Goal: Task Accomplishment & Management: Use online tool/utility

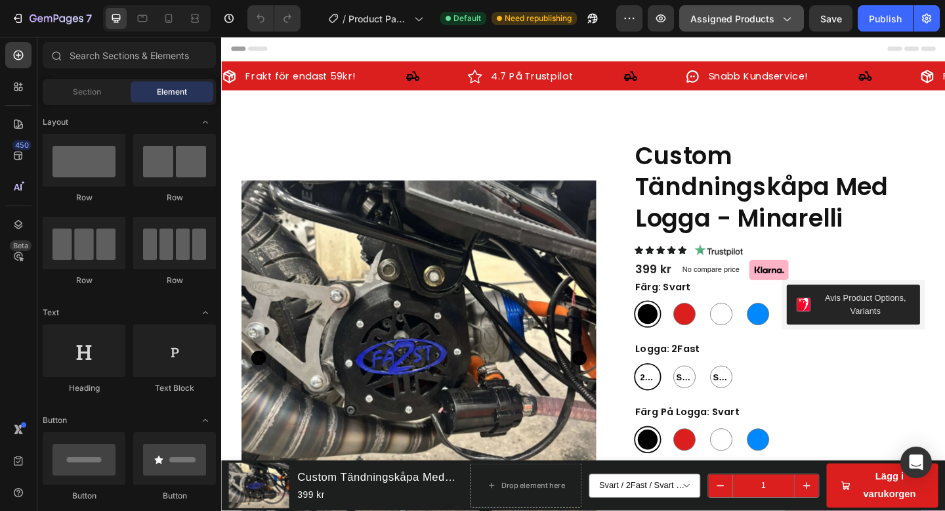
click at [763, 21] on span "Assigned Products" at bounding box center [732, 19] width 84 height 14
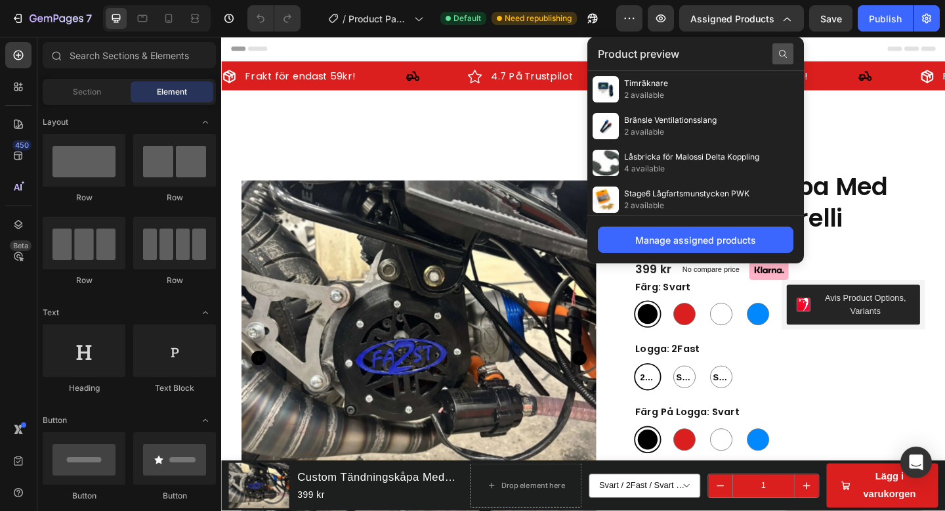
click at [785, 59] on div at bounding box center [782, 53] width 21 height 21
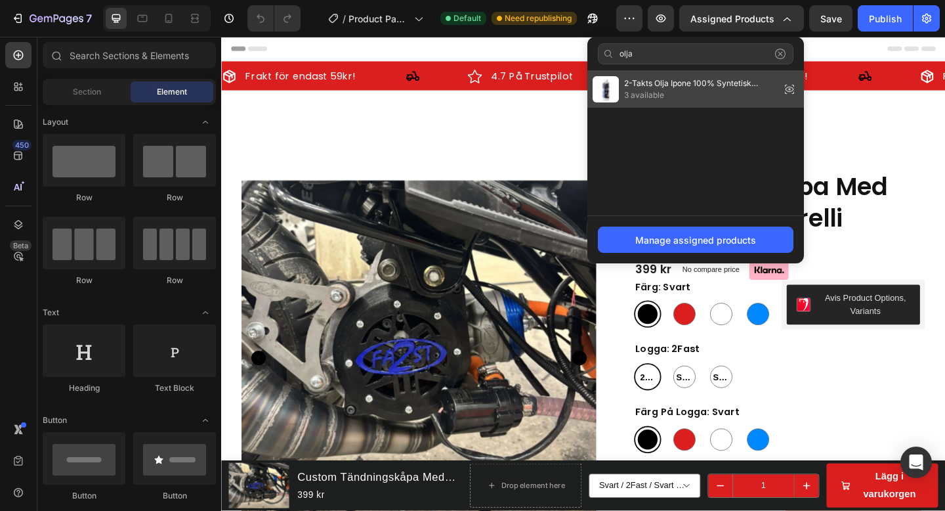
type input "olja"
click at [722, 85] on span "2-Takts Olja Ipone 100% Syntetisk (Jordgubb)" at bounding box center [699, 83] width 151 height 12
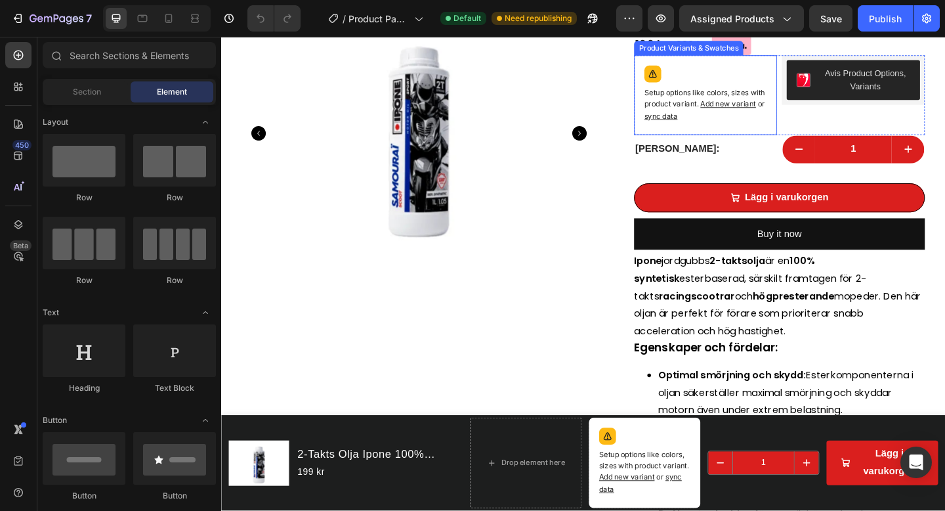
scroll to position [243, 0]
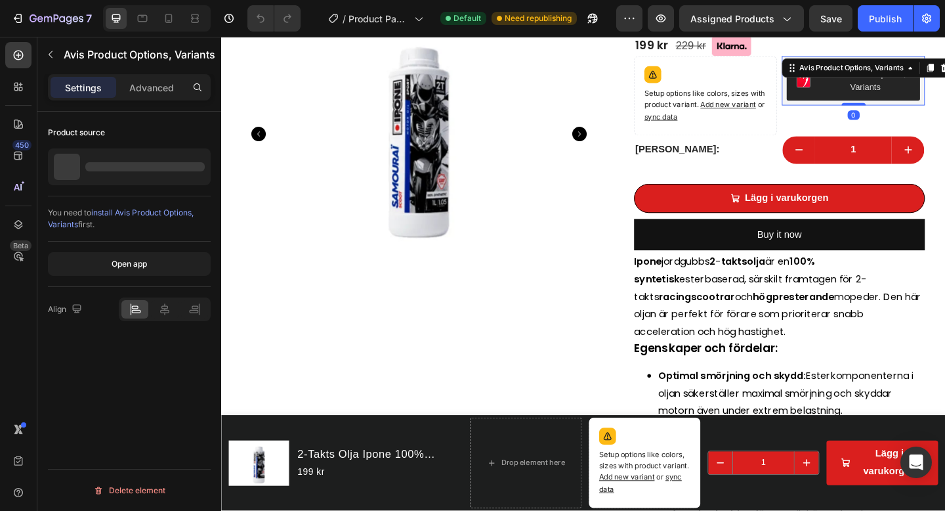
click at [842, 107] on div "Avis Product Options, Variants" at bounding box center [909, 85] width 156 height 54
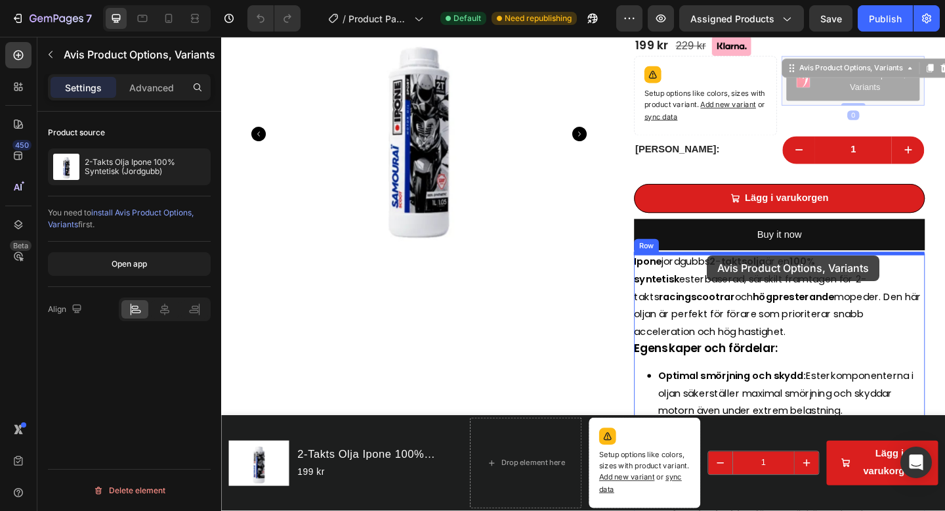
drag, startPoint x: 842, startPoint y: 107, endPoint x: 749, endPoint y: 274, distance: 191.2
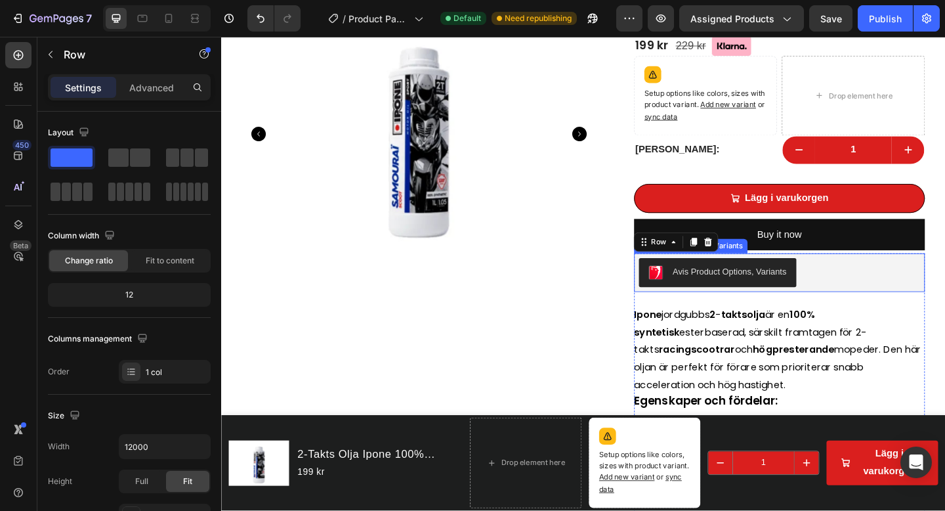
click at [856, 300] on div "Avis Product Options, Variants" at bounding box center [828, 293] width 306 height 31
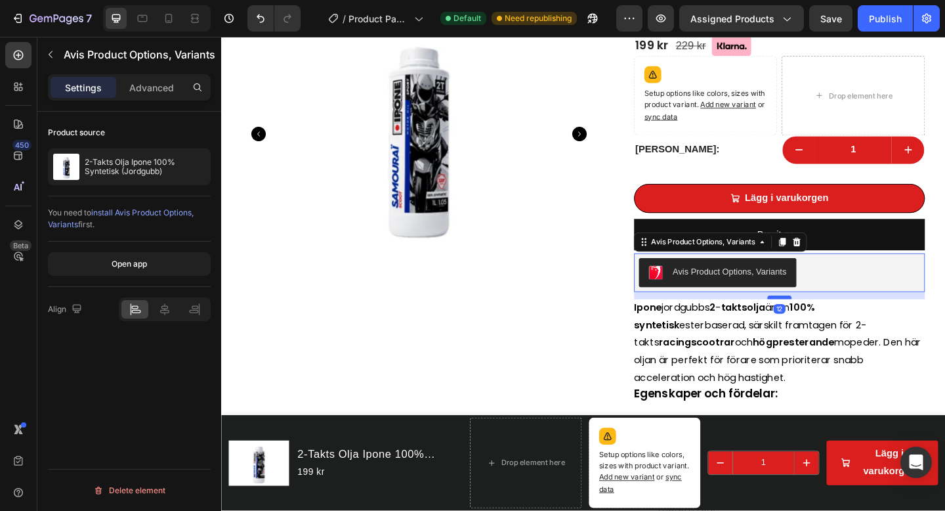
drag, startPoint x: 829, startPoint y: 329, endPoint x: 829, endPoint y: 322, distance: 7.9
click at [829, 322] on div at bounding box center [828, 320] width 26 height 4
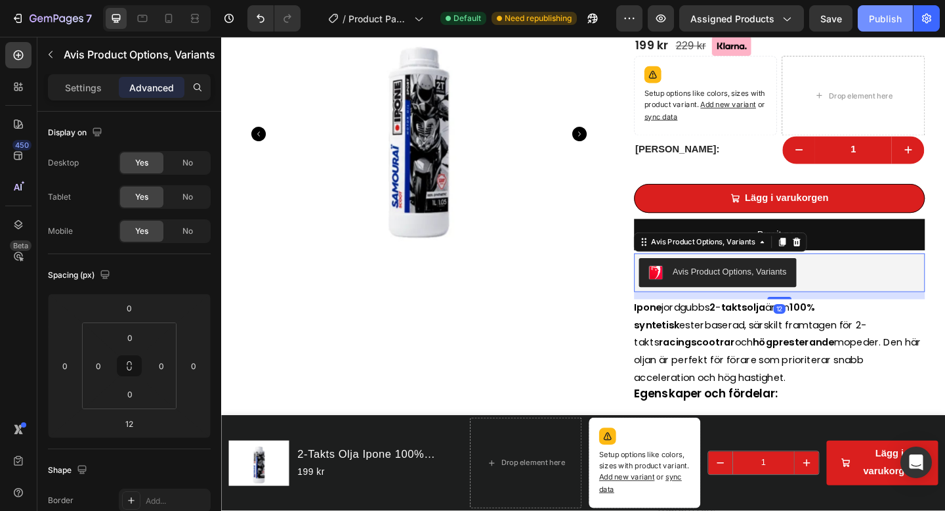
click at [879, 26] on button "Publish" at bounding box center [885, 18] width 55 height 26
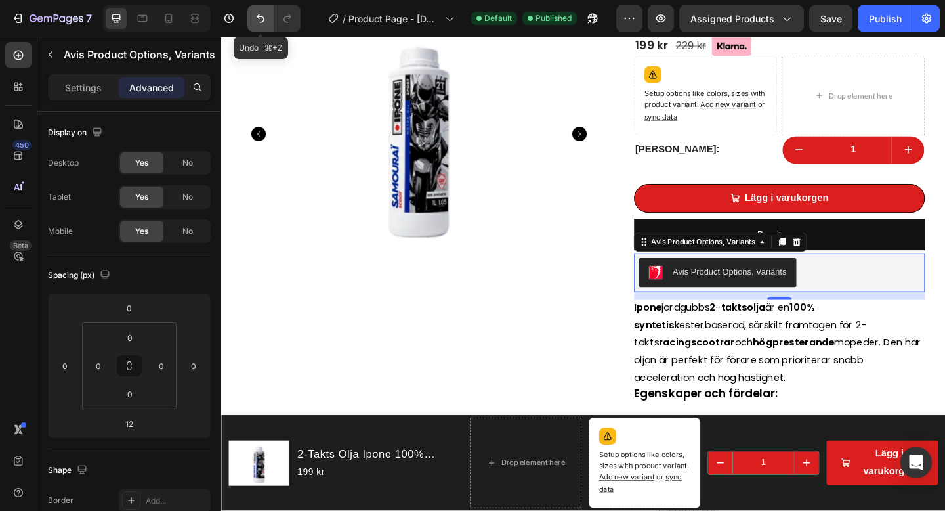
click at [259, 22] on icon "Undo/Redo" at bounding box center [260, 18] width 13 height 13
click at [261, 22] on icon "Undo/Redo" at bounding box center [260, 18] width 13 height 13
click at [257, 15] on icon "Undo/Redo" at bounding box center [260, 18] width 13 height 13
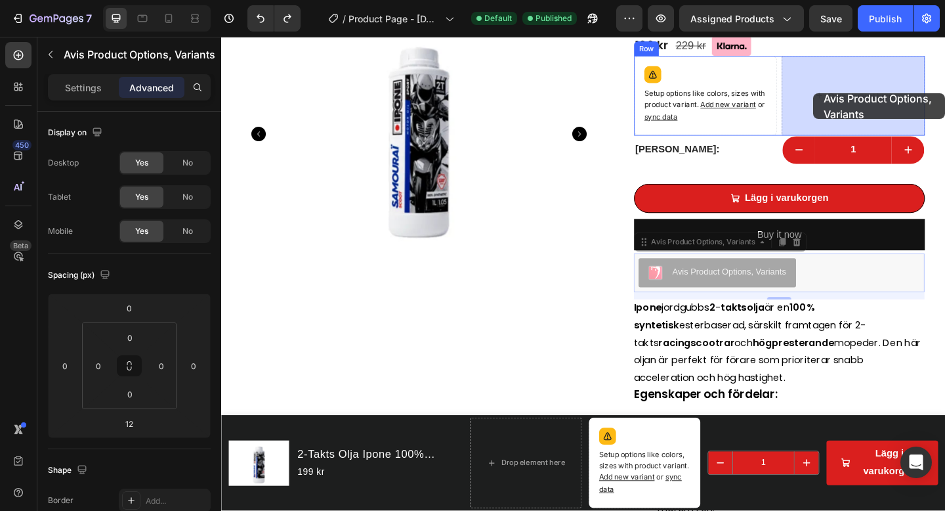
drag, startPoint x: 680, startPoint y: 263, endPoint x: 865, endPoint y: 98, distance: 247.2
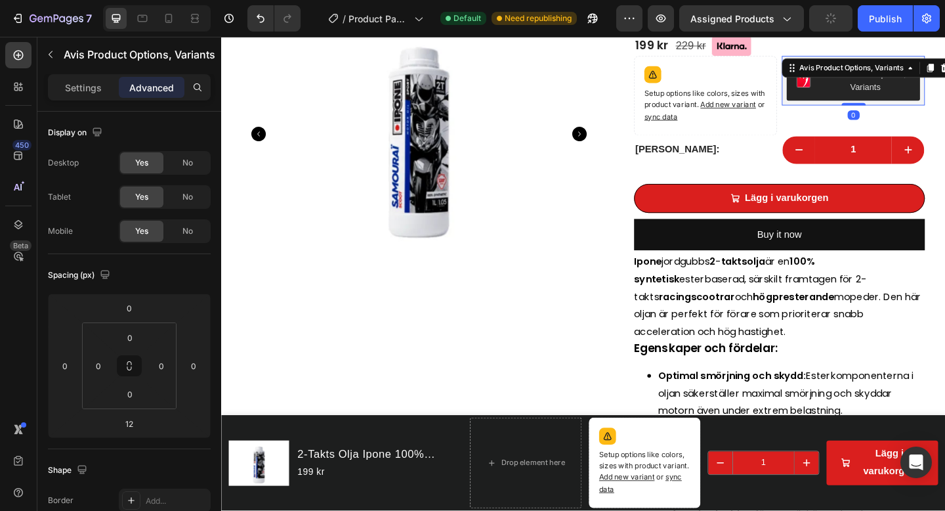
drag, startPoint x: 910, startPoint y: 118, endPoint x: 908, endPoint y: 104, distance: 14.6
click at [908, 104] on div "Avis Product Options, Variants Avis Product Options, Variants 0" at bounding box center [909, 85] width 156 height 54
type input "0"
click at [899, 16] on div "Publish" at bounding box center [885, 19] width 33 height 14
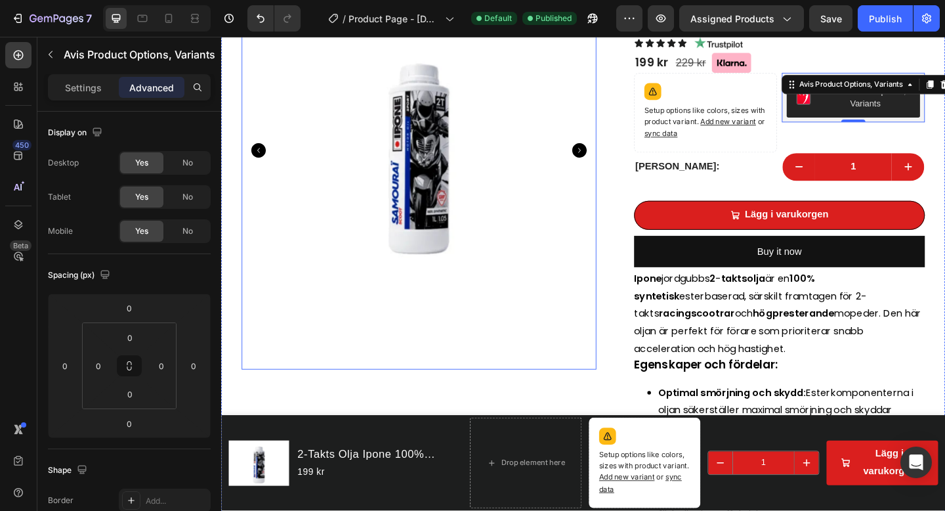
scroll to position [0, 0]
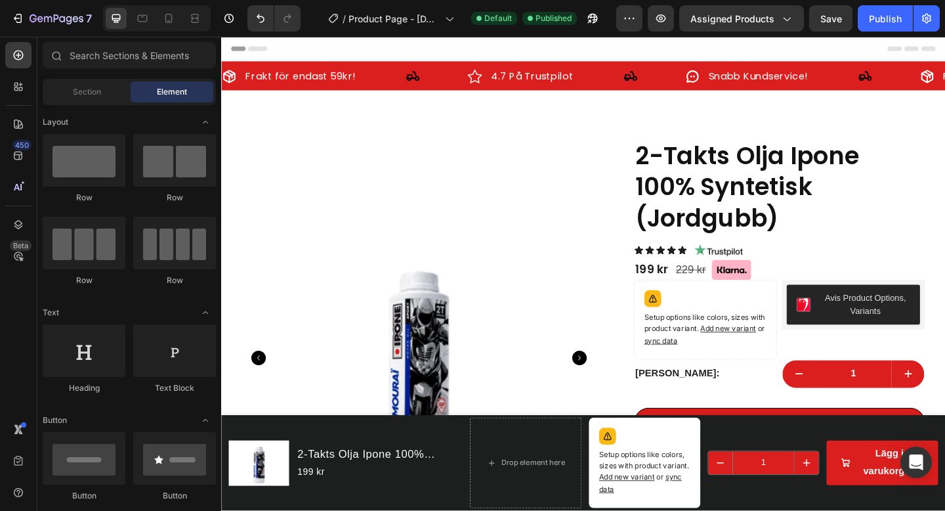
click at [559, 49] on div "Header" at bounding box center [615, 50] width 766 height 26
click at [266, 51] on span "Header" at bounding box center [260, 49] width 29 height 13
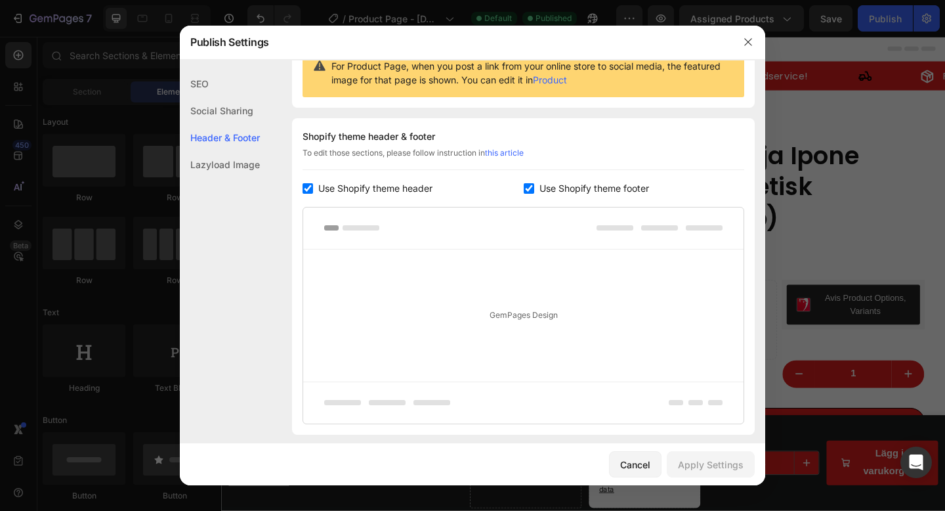
scroll to position [191, 0]
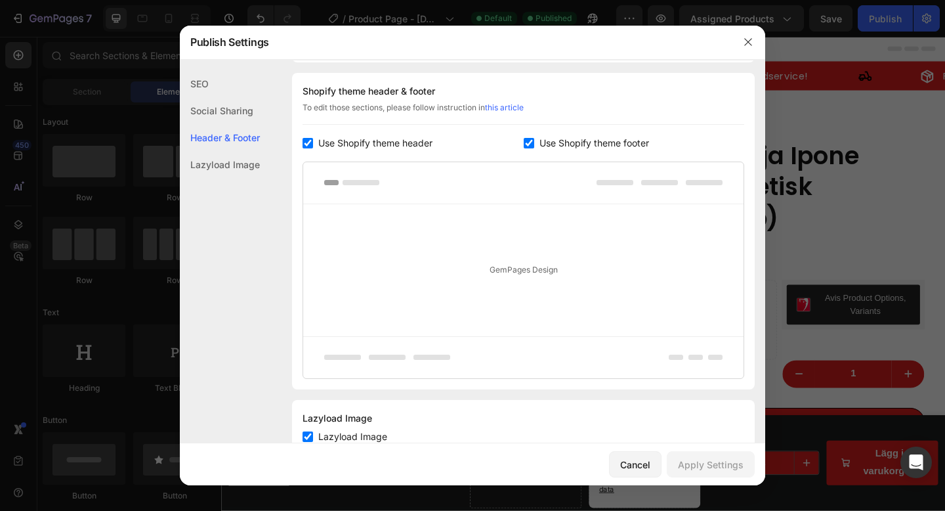
click at [407, 144] on span "Use Shopify theme header" at bounding box center [375, 143] width 114 height 16
checkbox input "false"
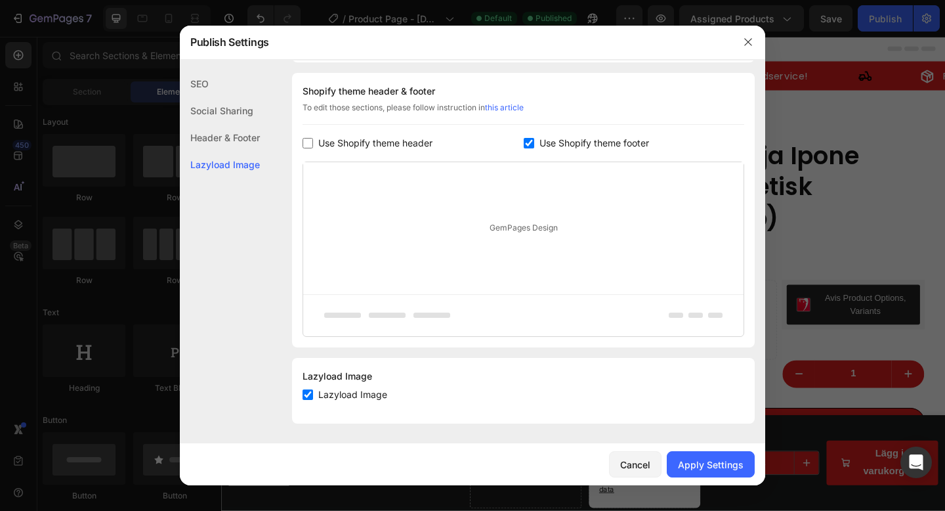
click at [619, 142] on span "Use Shopify theme footer" at bounding box center [594, 143] width 110 height 16
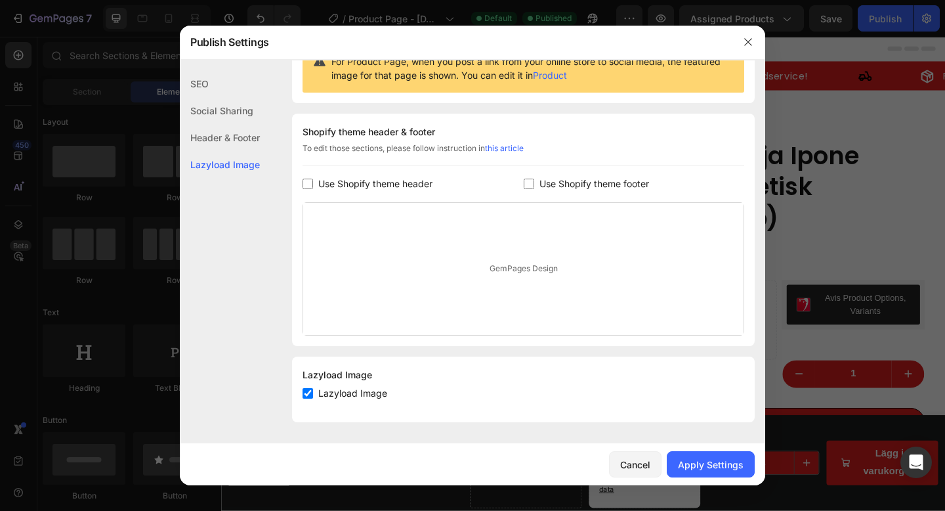
click at [604, 180] on span "Use Shopify theme footer" at bounding box center [594, 184] width 110 height 16
checkbox input "true"
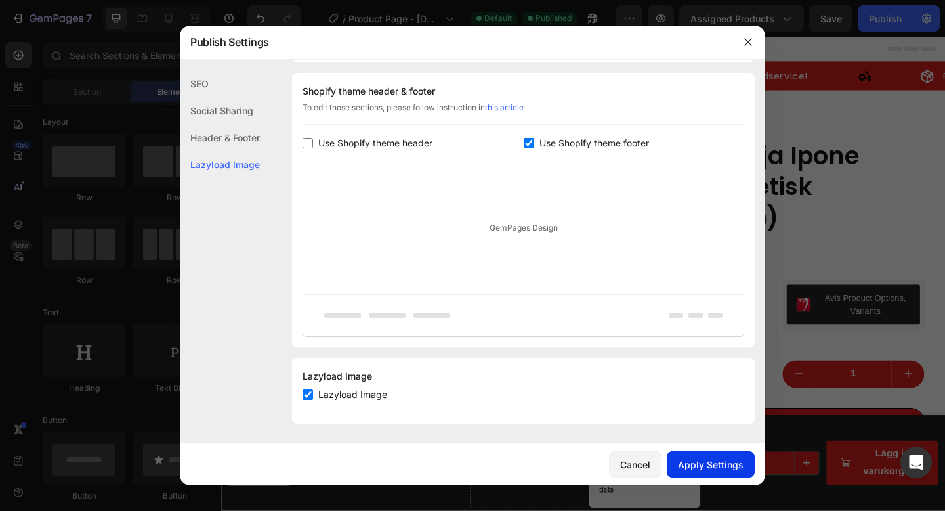
click at [727, 465] on div "Apply Settings" at bounding box center [711, 464] width 66 height 14
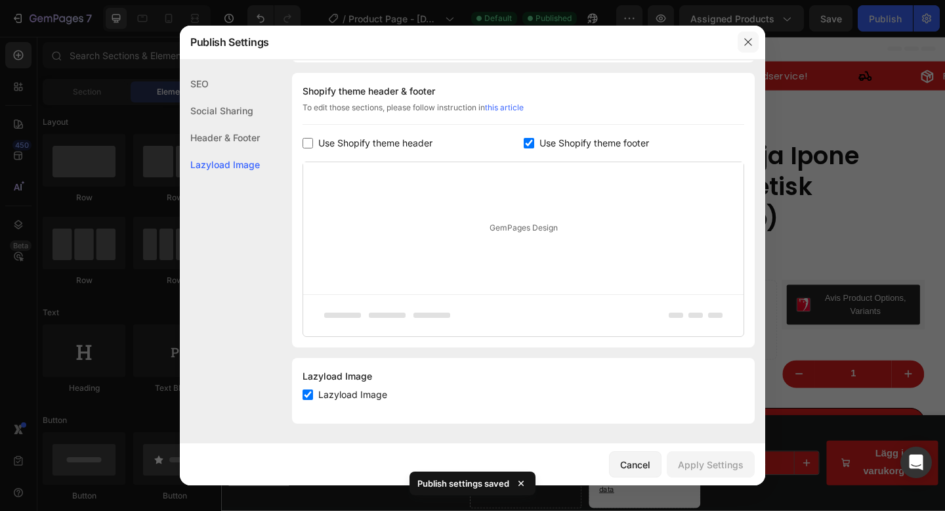
click at [749, 41] on icon "button" at bounding box center [748, 42] width 10 height 10
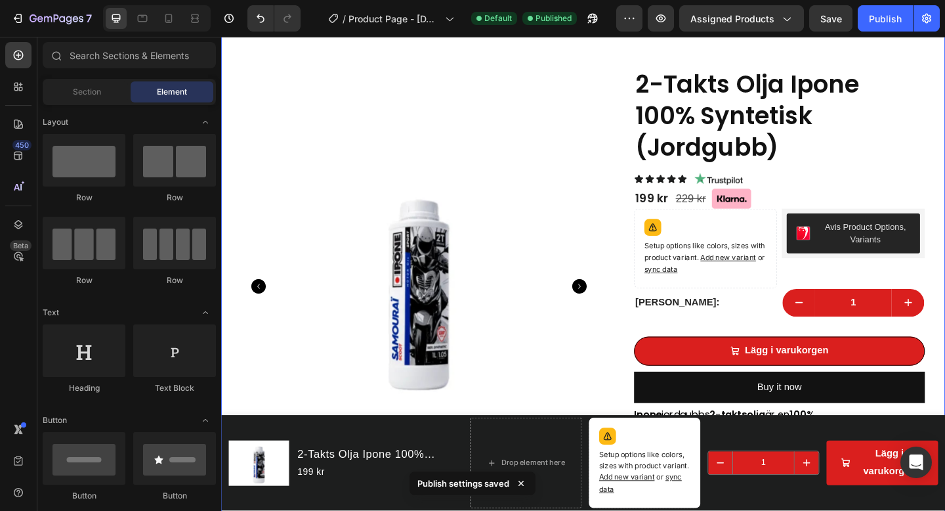
scroll to position [0, 0]
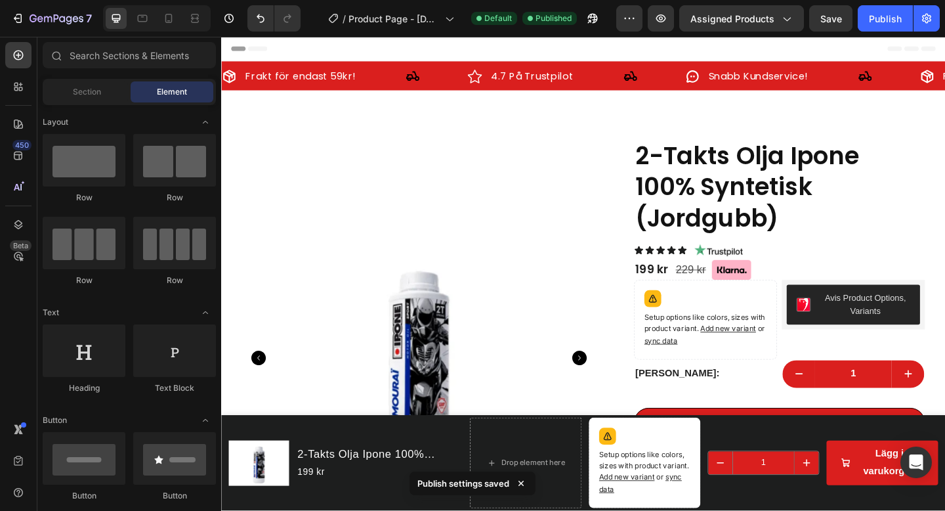
click at [788, 49] on div "Header" at bounding box center [615, 50] width 766 height 26
click at [894, 24] on div "Publish" at bounding box center [885, 19] width 33 height 14
click at [241, 48] on div "Header" at bounding box center [253, 50] width 49 height 16
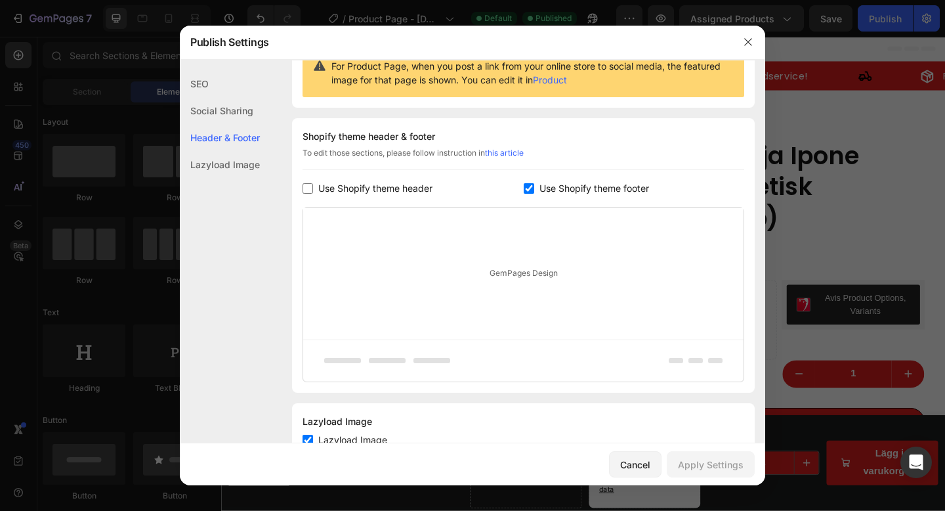
scroll to position [191, 0]
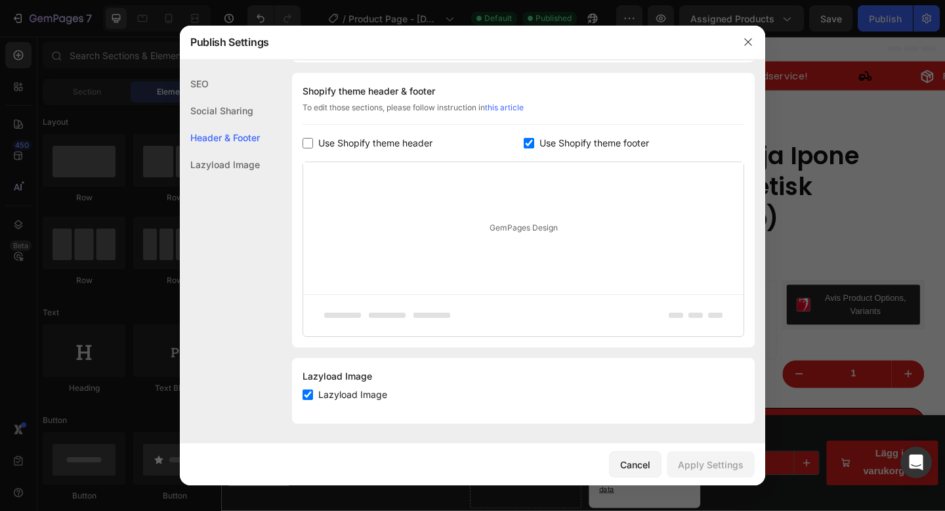
click at [389, 147] on span "Use Shopify theme header" at bounding box center [375, 143] width 114 height 16
checkbox input "true"
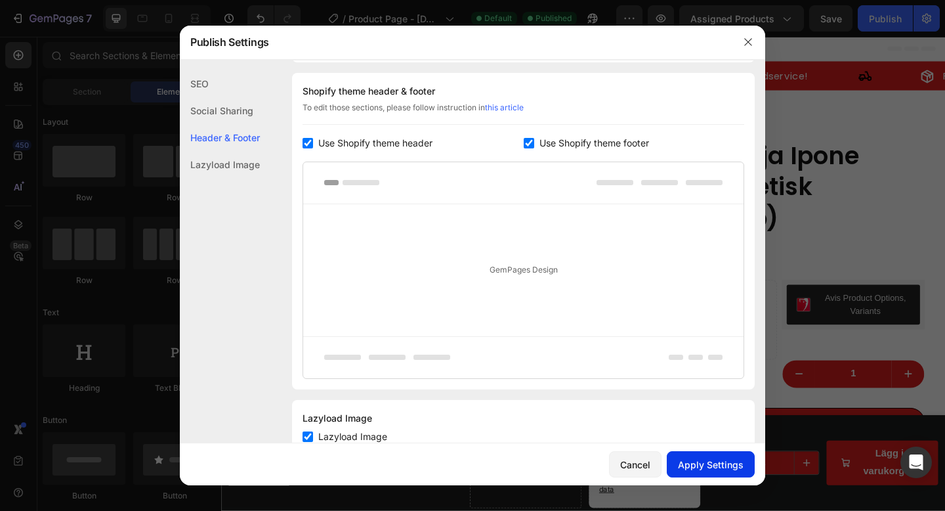
click at [701, 463] on div "Apply Settings" at bounding box center [711, 464] width 66 height 14
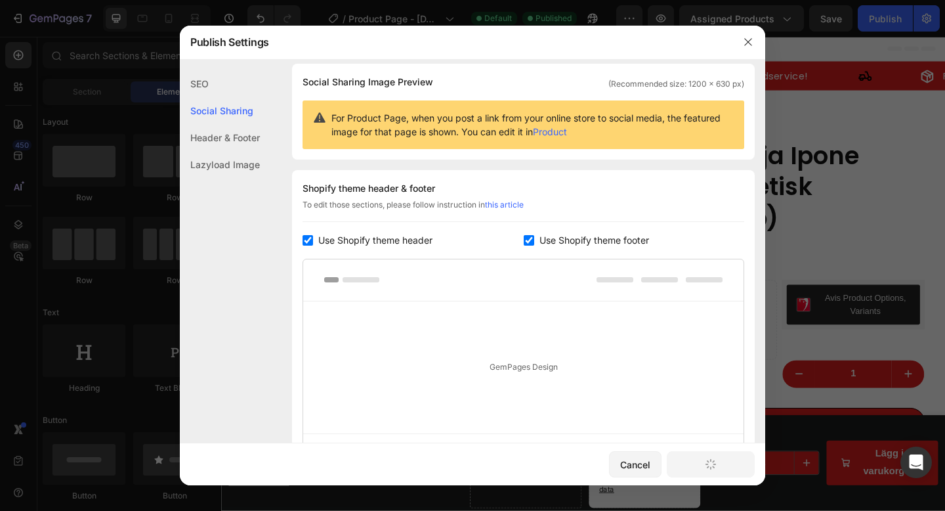
scroll to position [0, 0]
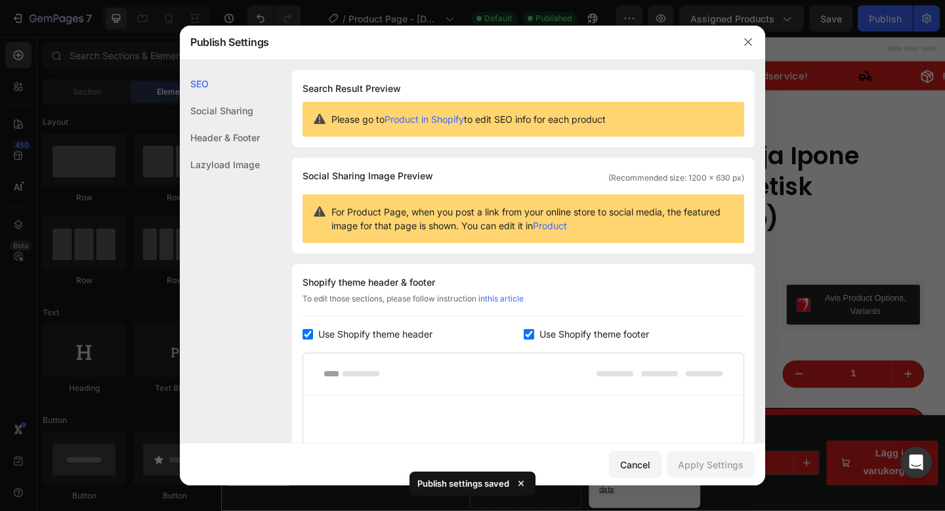
click at [250, 124] on div "Social Sharing" at bounding box center [220, 137] width 80 height 27
click at [240, 124] on div "Social Sharing" at bounding box center [220, 137] width 80 height 27
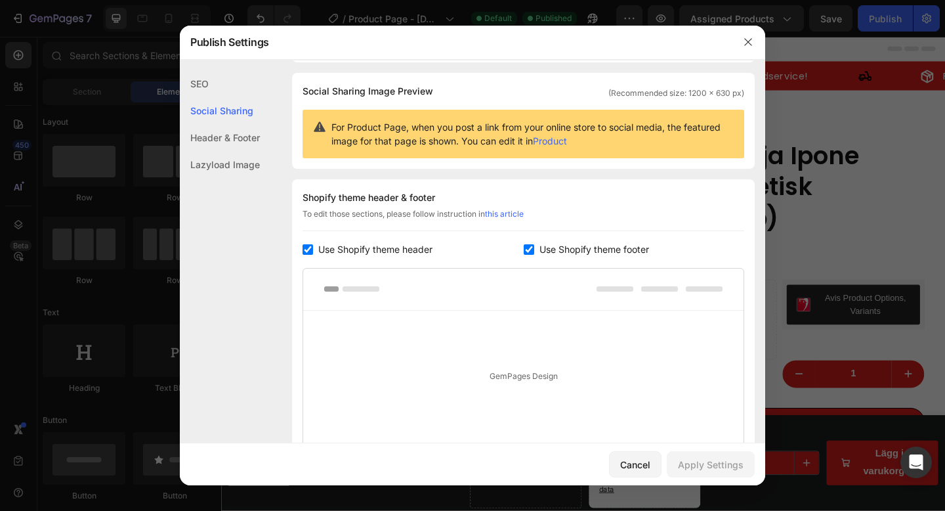
click at [230, 151] on div "Header & Footer" at bounding box center [220, 164] width 80 height 27
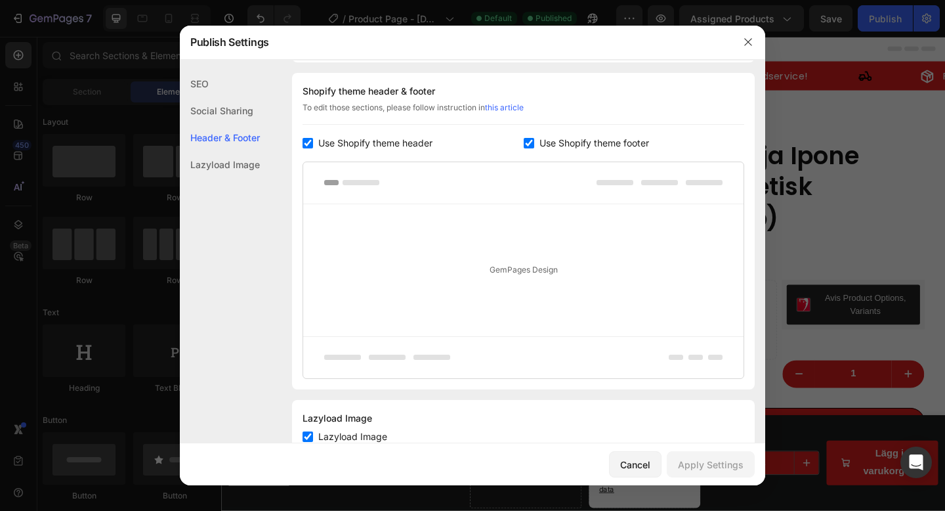
click at [232, 166] on div "Lazyload Image" at bounding box center [220, 164] width 80 height 27
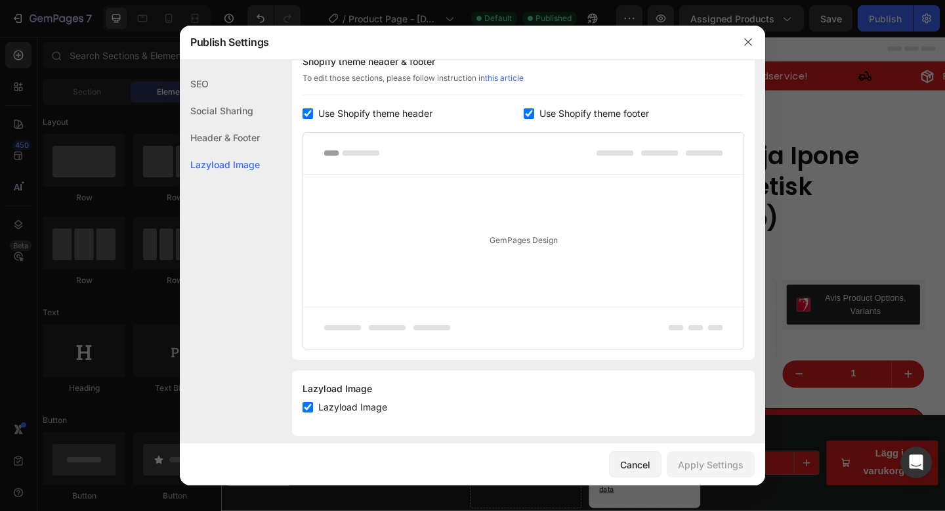
scroll to position [234, 0]
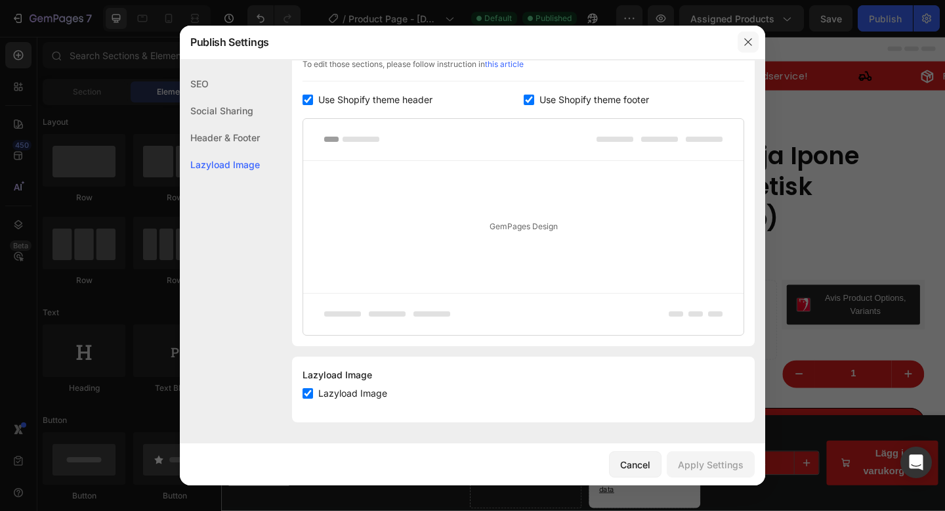
click at [751, 43] on icon "button" at bounding box center [748, 42] width 10 height 10
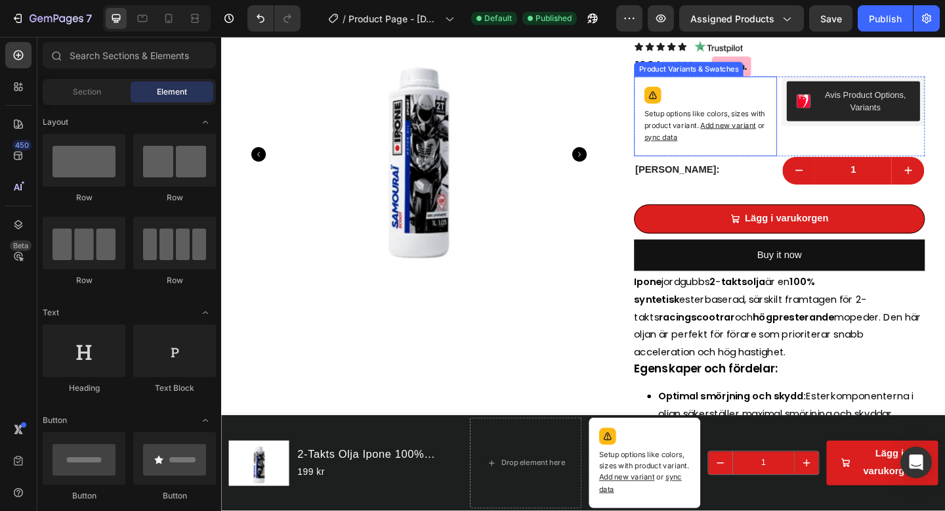
scroll to position [243, 0]
